Goal: Task Accomplishment & Management: Use online tool/utility

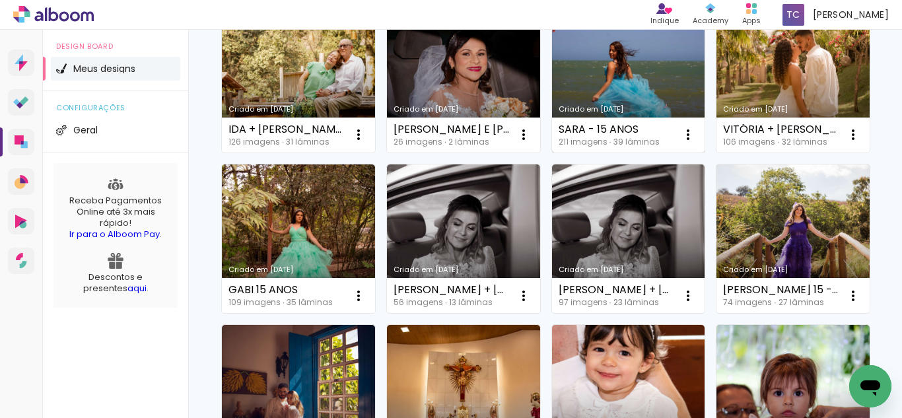
scroll to position [198, 0]
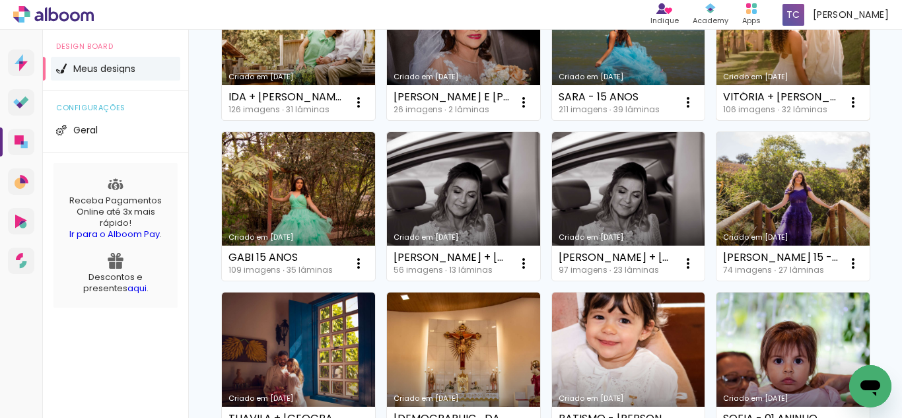
click at [716, 120] on link "Criado em [DATE]" at bounding box center [792, 45] width 153 height 149
